Goal: Check status: Check status

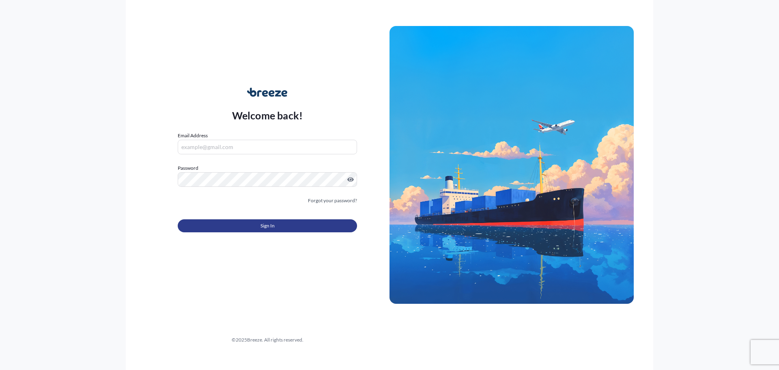
type input "[EMAIL_ADDRESS][DOMAIN_NAME]"
click at [244, 227] on button "Sign In" at bounding box center [267, 225] width 179 height 13
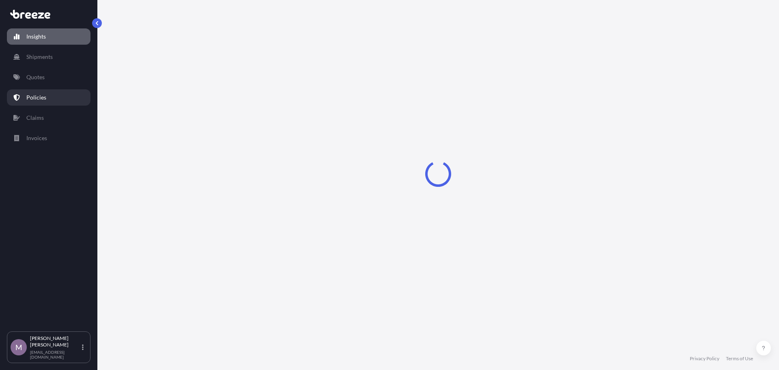
select select "2025"
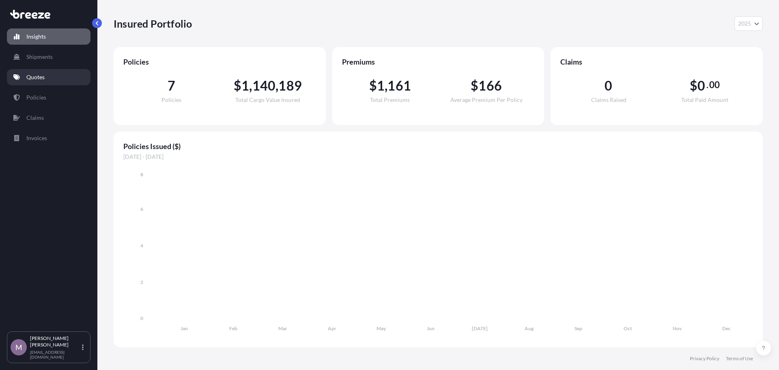
click at [36, 73] on p "Quotes" at bounding box center [35, 77] width 18 height 8
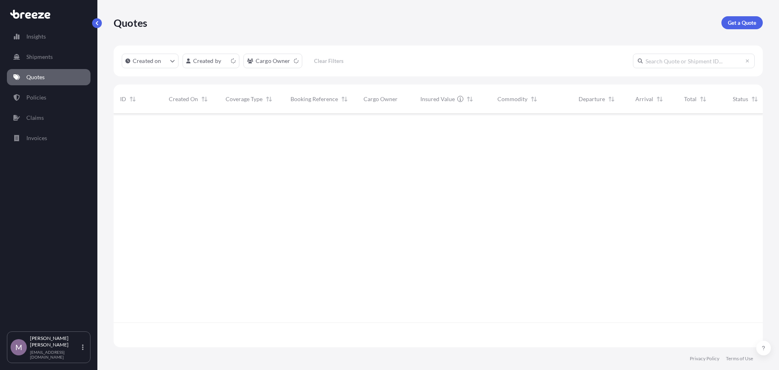
scroll to position [232, 643]
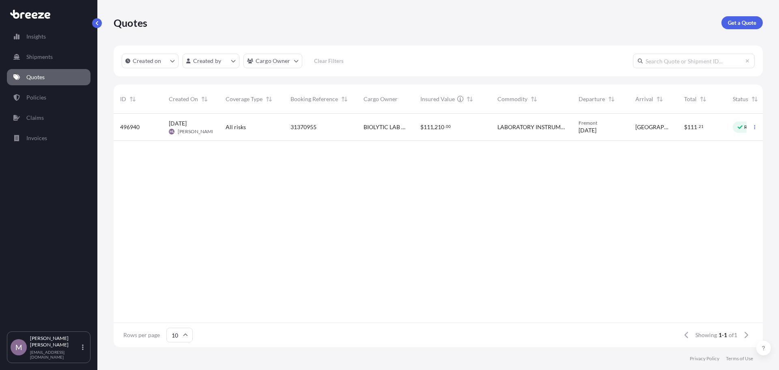
click at [580, 131] on span "[DATE]" at bounding box center [588, 130] width 18 height 8
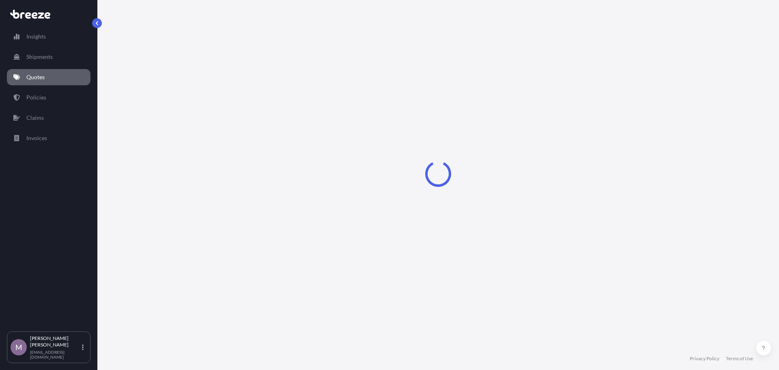
select select "Road"
select select "1"
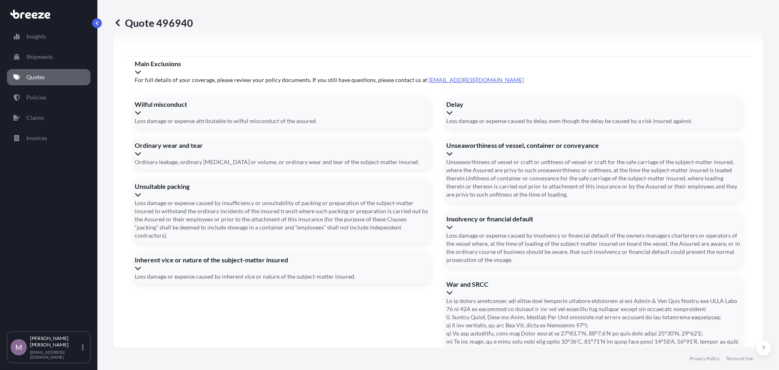
scroll to position [1048, 0]
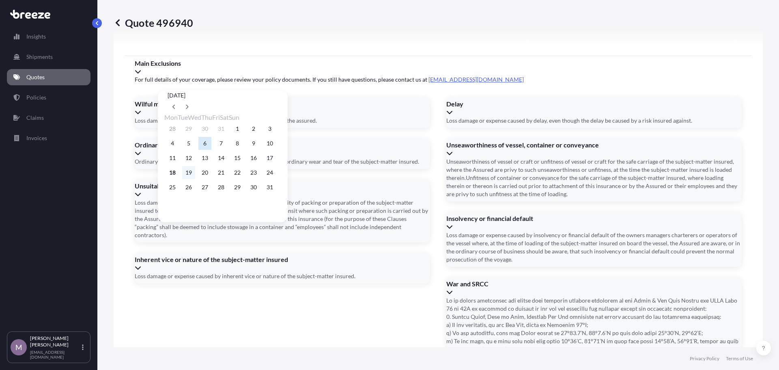
click at [187, 174] on button "19" at bounding box center [188, 172] width 13 height 13
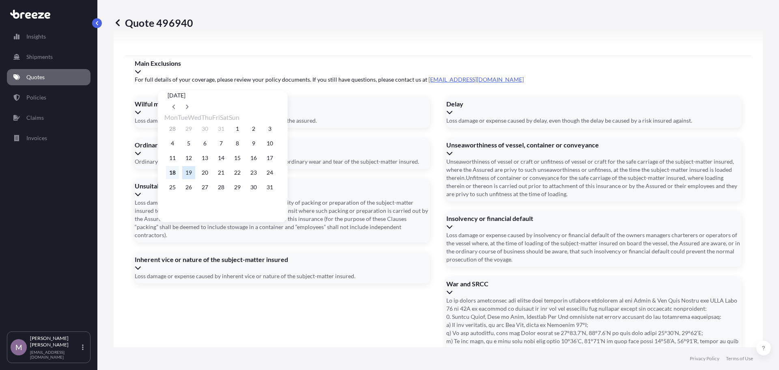
click at [176, 174] on button "18" at bounding box center [172, 172] width 13 height 13
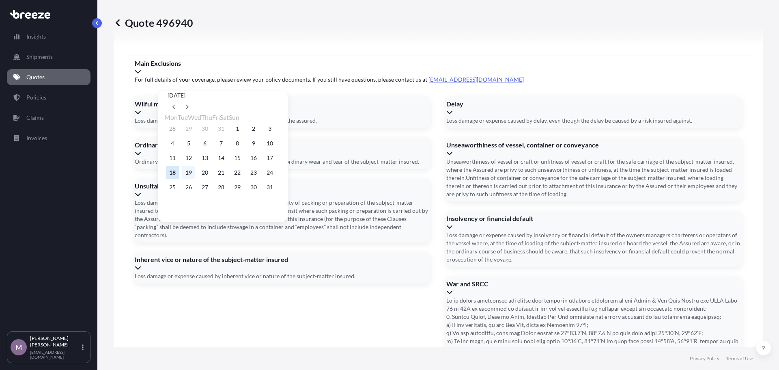
click at [188, 175] on button "19" at bounding box center [188, 172] width 13 height 13
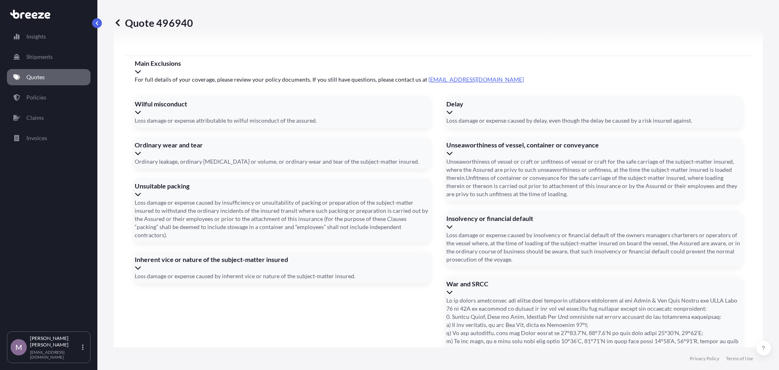
type input "[DATE]"
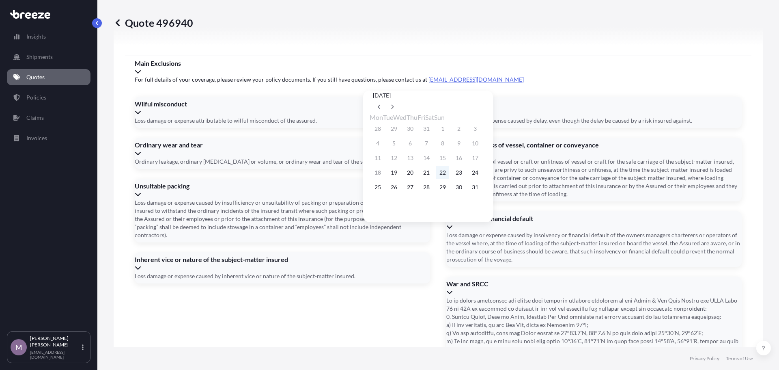
click at [449, 175] on button "22" at bounding box center [442, 172] width 13 height 13
type input "[DATE]"
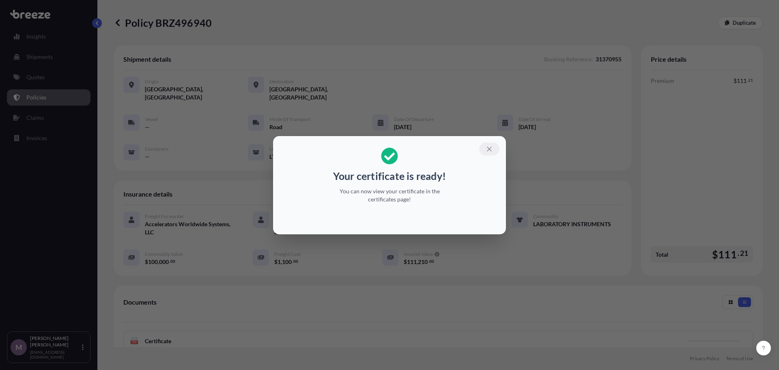
click at [489, 148] on icon "button" at bounding box center [489, 149] width 4 height 4
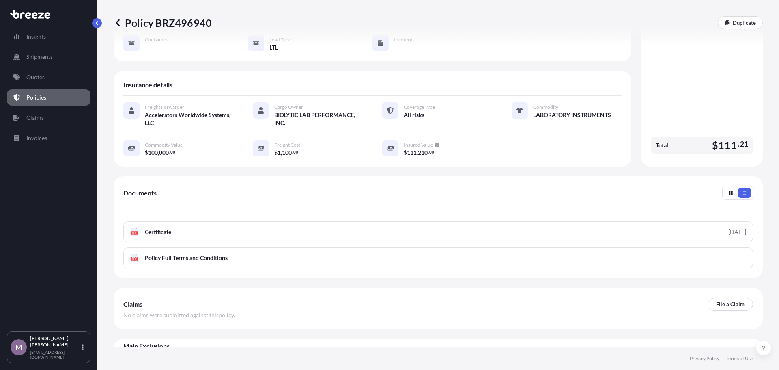
scroll to position [119, 0]
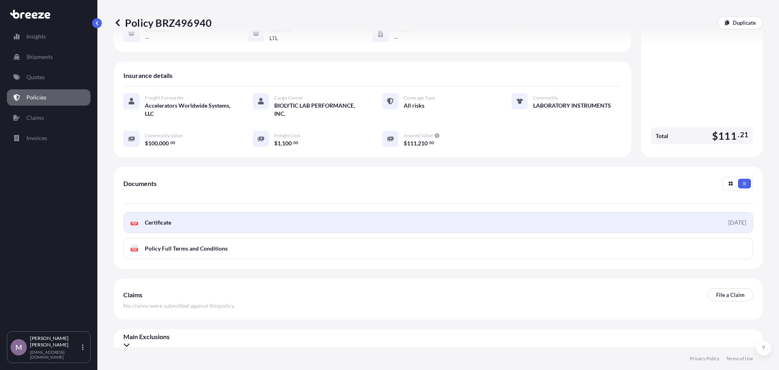
click at [159, 218] on span "Certificate" at bounding box center [158, 222] width 26 height 8
